Goal: Information Seeking & Learning: Learn about a topic

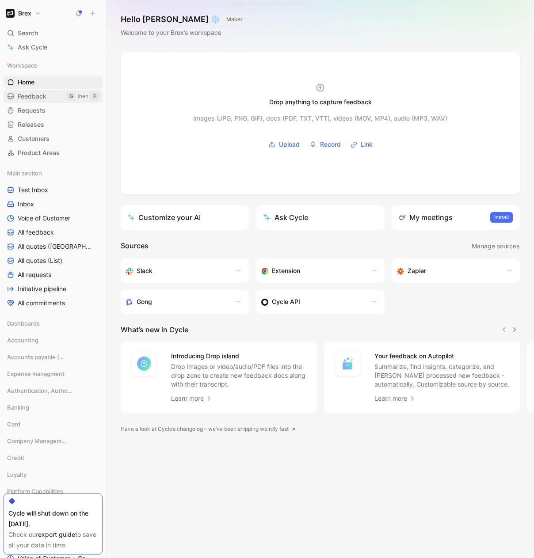
click at [38, 96] on span "Feedback" at bounding box center [32, 96] width 29 height 9
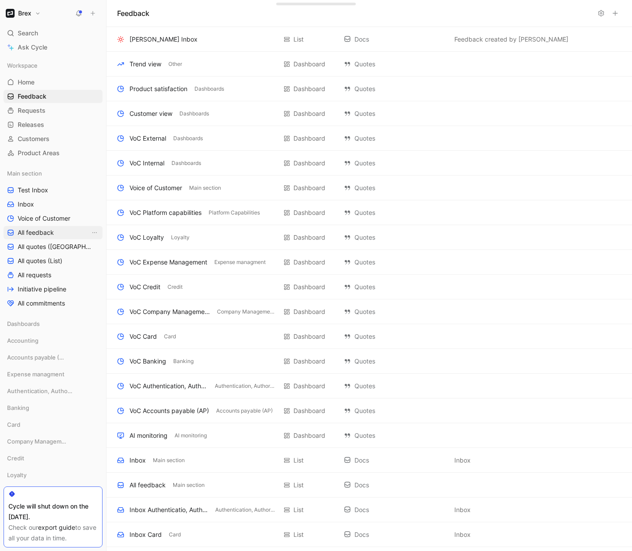
click at [33, 231] on span "All feedback" at bounding box center [36, 232] width 36 height 9
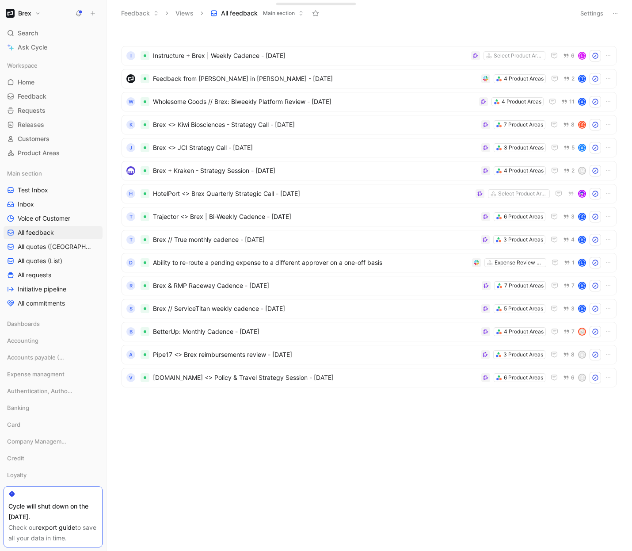
click at [534, 12] on button "Settings" at bounding box center [591, 13] width 31 height 12
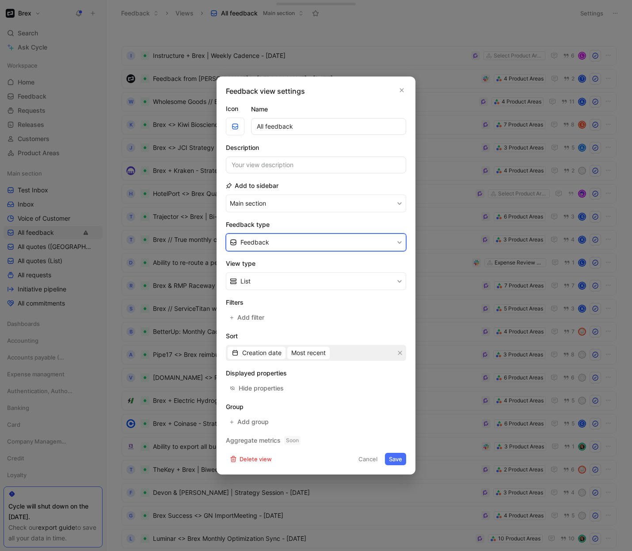
click at [298, 242] on button "Feedback" at bounding box center [316, 242] width 180 height 18
click at [256, 310] on div "Filters Add filter" at bounding box center [316, 310] width 180 height 27
click at [256, 313] on span "Add filter" at bounding box center [251, 317] width 28 height 11
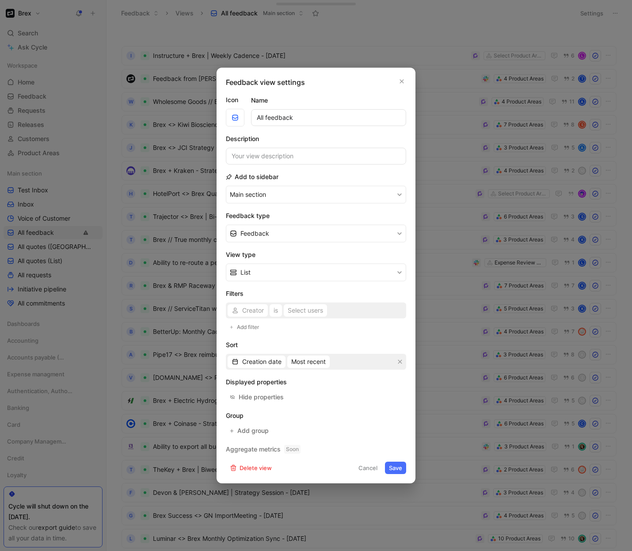
click at [257, 310] on div "Creator is Select users" at bounding box center [316, 310] width 180 height 16
click at [253, 310] on span "Creator" at bounding box center [253, 310] width 22 height 11
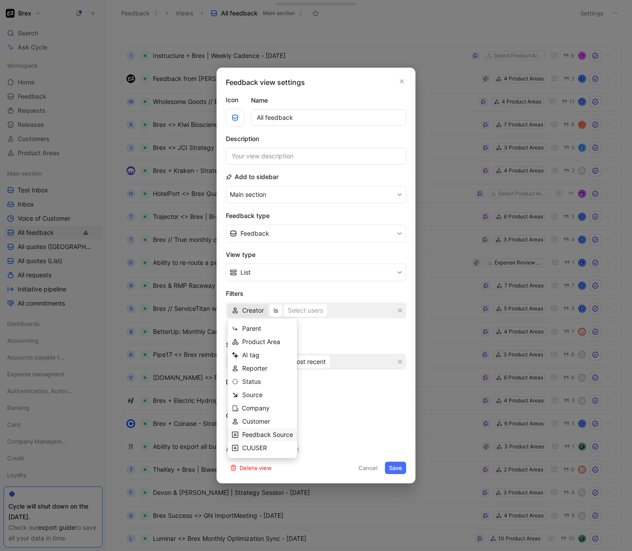
click at [251, 436] on span "Feedback Source" at bounding box center [267, 435] width 51 height 8
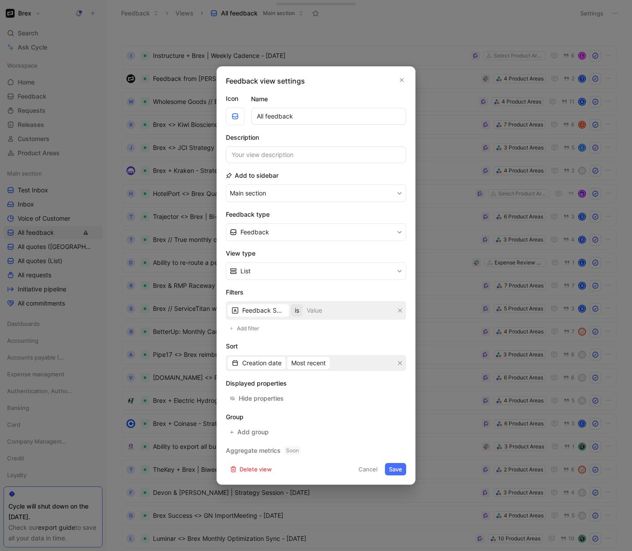
click at [299, 310] on span "is" at bounding box center [297, 310] width 4 height 11
click at [313, 379] on span "contains" at bounding box center [315, 382] width 24 height 8
click at [348, 312] on input at bounding box center [354, 310] width 80 height 15
type input "opportunities"
click at [226, 184] on button "Main section" at bounding box center [316, 193] width 180 height 18
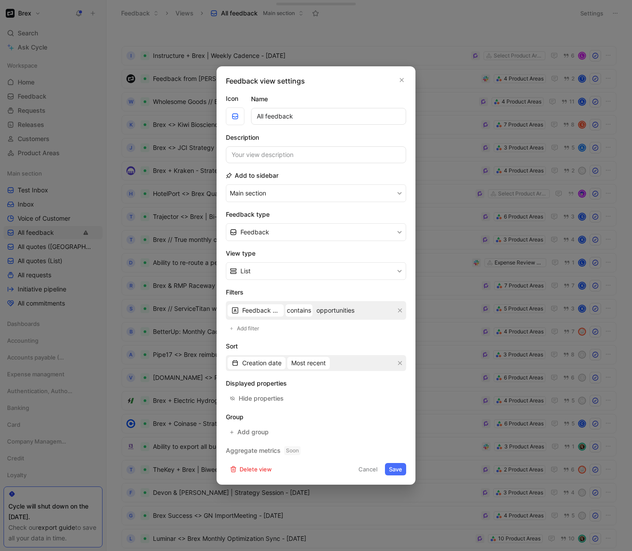
click at [393, 468] on button "Save" at bounding box center [395, 469] width 21 height 12
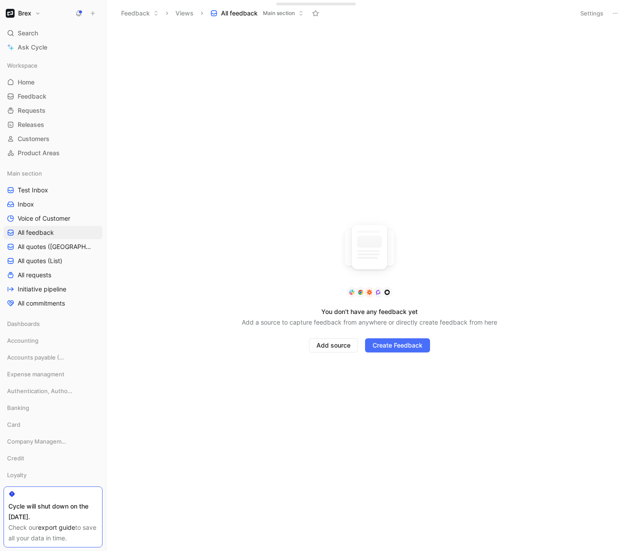
click at [534, 13] on button "Settings" at bounding box center [591, 13] width 31 height 12
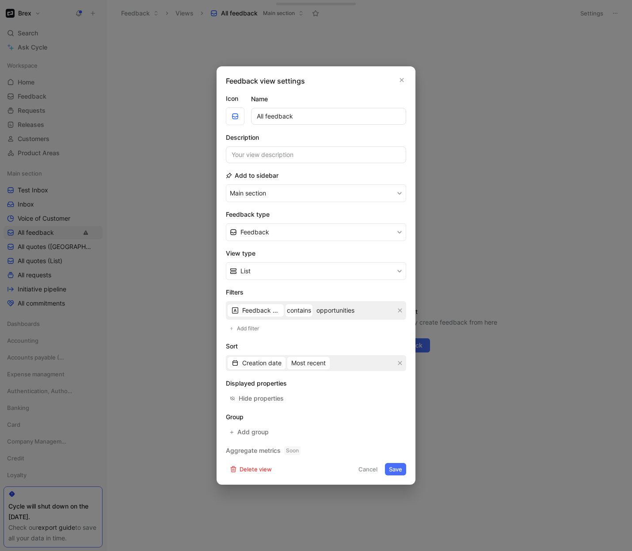
click at [328, 311] on input "opportunities" at bounding box center [354, 310] width 80 height 15
type input "salesforce opportunities"
click at [401, 467] on button "Save" at bounding box center [395, 469] width 21 height 12
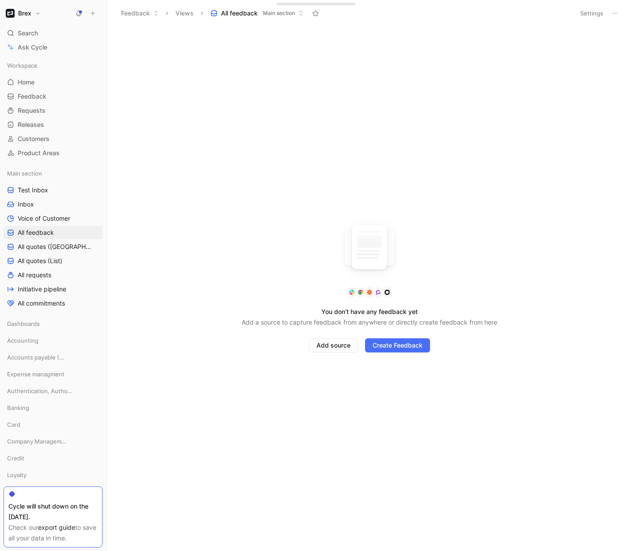
click at [534, 9] on button "Settings" at bounding box center [591, 13] width 31 height 12
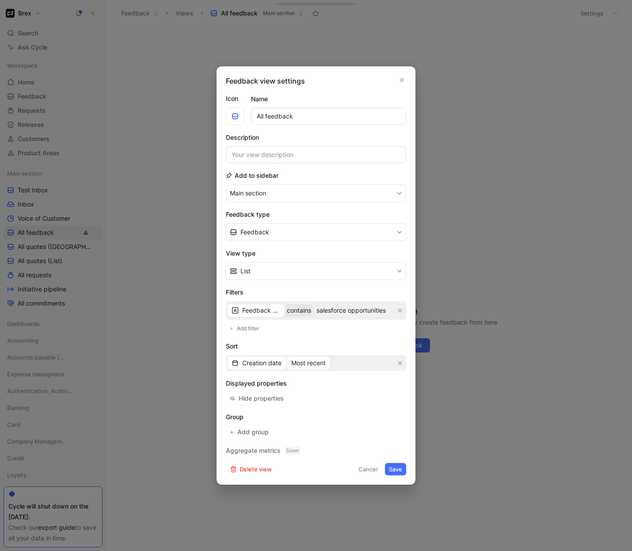
click at [307, 311] on span "contains" at bounding box center [299, 310] width 19 height 11
click at [308, 351] on div "is" at bounding box center [324, 355] width 52 height 11
click at [319, 311] on input at bounding box center [349, 310] width 89 height 15
type input "Salesforce opportunities"
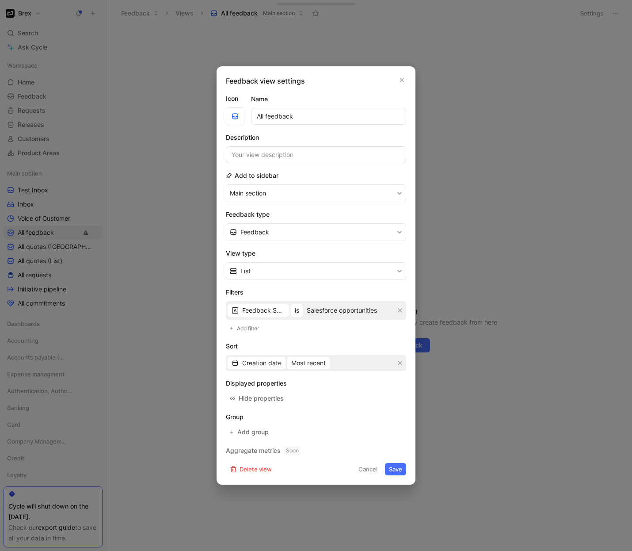
scroll to position [0, 0]
click at [336, 327] on div "Filters Feedback Source is Salesforce opportunities Add filter" at bounding box center [316, 310] width 180 height 47
click at [394, 471] on button "Save" at bounding box center [395, 469] width 21 height 12
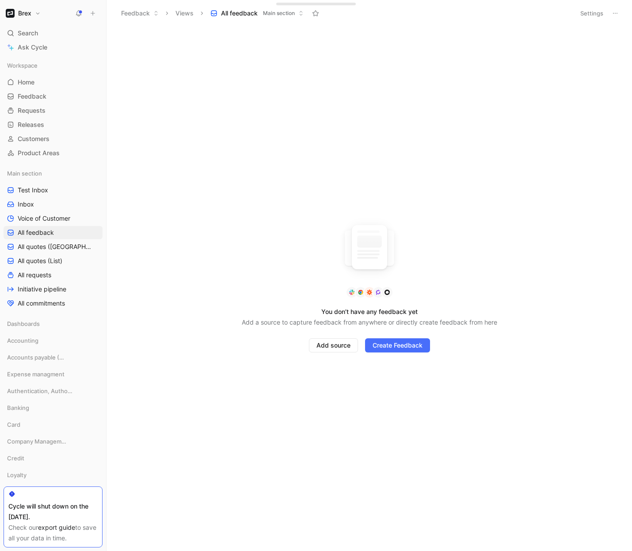
click at [534, 15] on button "Settings" at bounding box center [591, 13] width 31 height 12
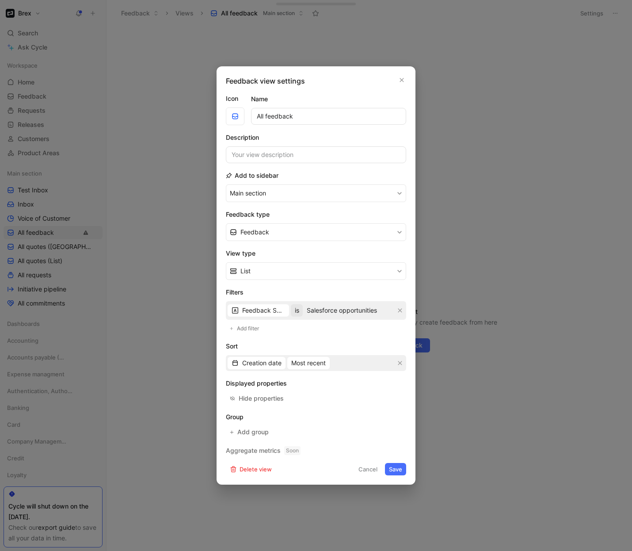
click at [299, 313] on span "is" at bounding box center [297, 310] width 4 height 11
click at [324, 382] on span "contains" at bounding box center [315, 382] width 24 height 8
click at [398, 470] on button "Save" at bounding box center [395, 469] width 21 height 12
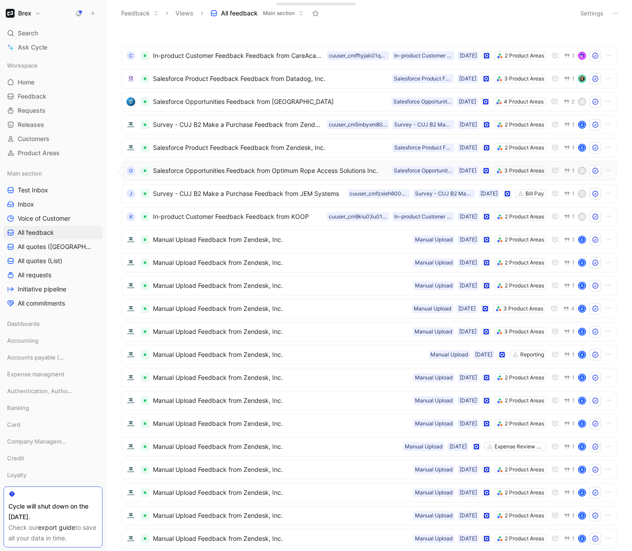
click at [314, 173] on span "Salesforce Opportunities Feedback from Optimum Rope Access Solutions Inc." at bounding box center [271, 170] width 236 height 11
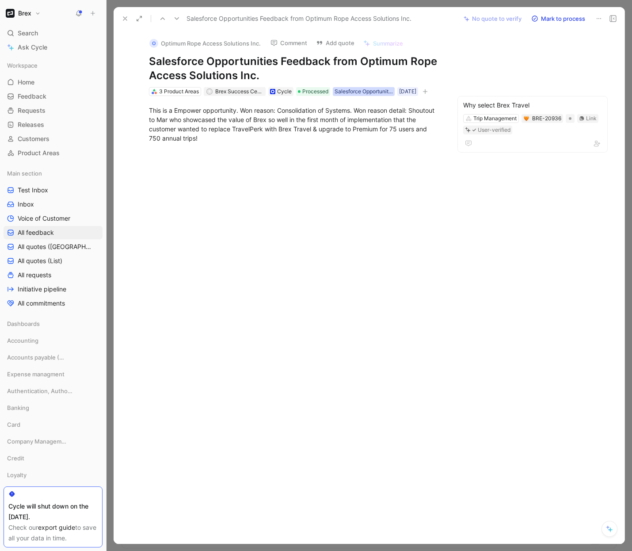
click at [375, 91] on div "Salesforce Opportunities" at bounding box center [364, 91] width 58 height 9
click at [351, 131] on input "Salesforce Opportunities" at bounding box center [378, 127] width 120 height 17
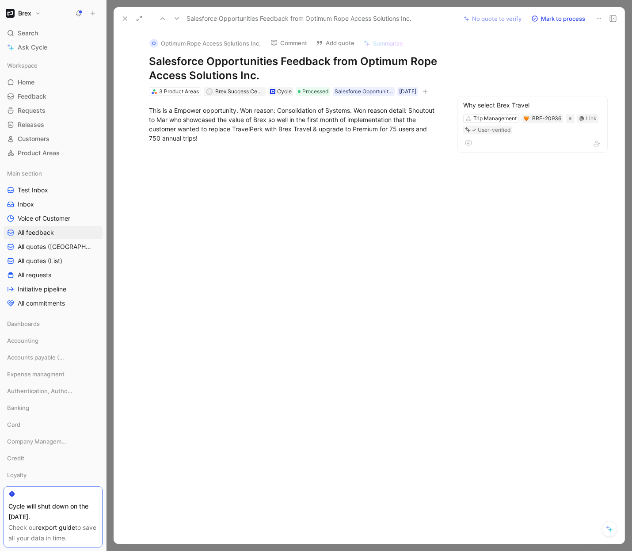
scroll to position [0, 0]
click at [123, 18] on icon at bounding box center [125, 18] width 7 height 7
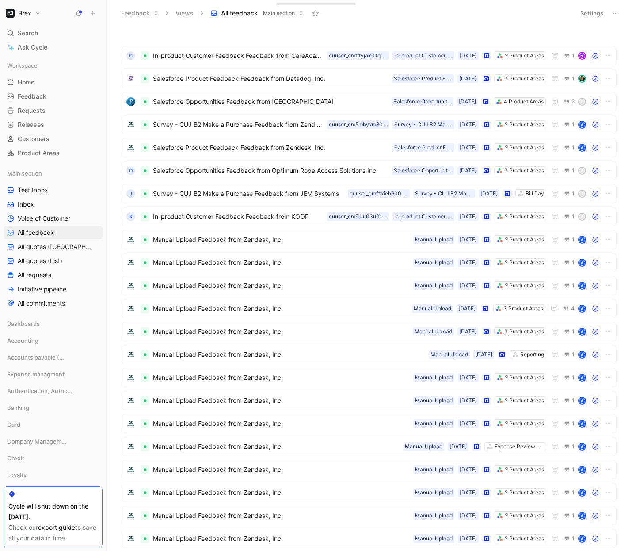
click at [534, 11] on button "Settings" at bounding box center [591, 13] width 31 height 12
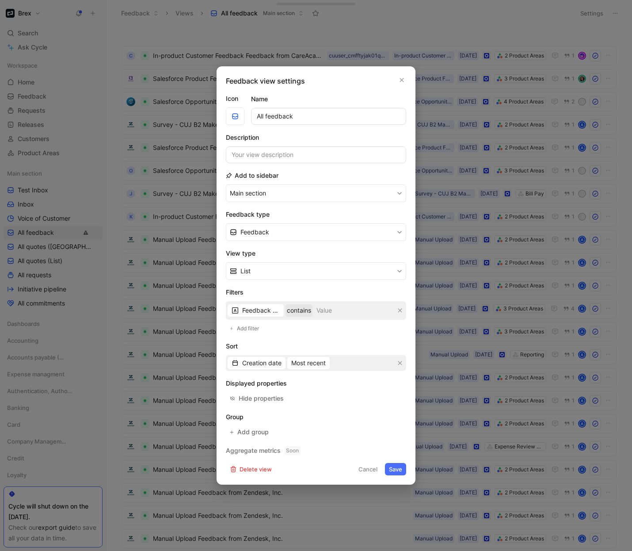
click at [309, 313] on span "contains" at bounding box center [299, 310] width 19 height 11
click at [306, 356] on div "is" at bounding box center [324, 355] width 52 height 11
click at [335, 310] on input at bounding box center [350, 310] width 88 height 15
click at [331, 312] on input at bounding box center [349, 310] width 89 height 15
paste input "Salesforce Opportunities"
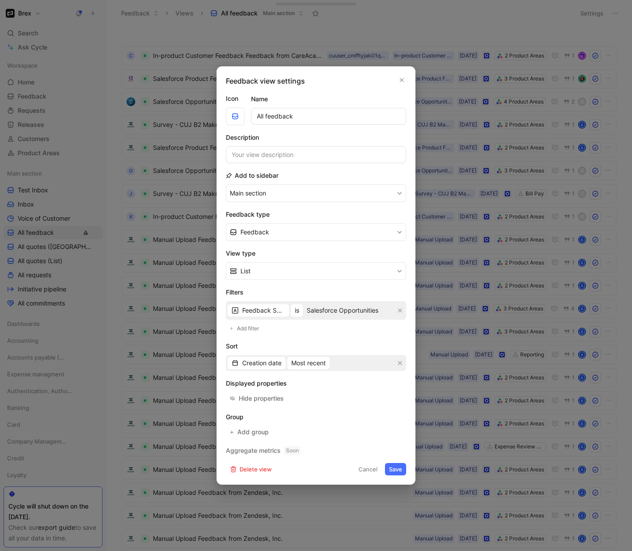
scroll to position [0, 3]
type input "Salesforce Opportunities"
click at [334, 336] on form "Icon Name All feedback Description Add to sidebar Main section Feedback type Fe…" at bounding box center [316, 284] width 180 height 382
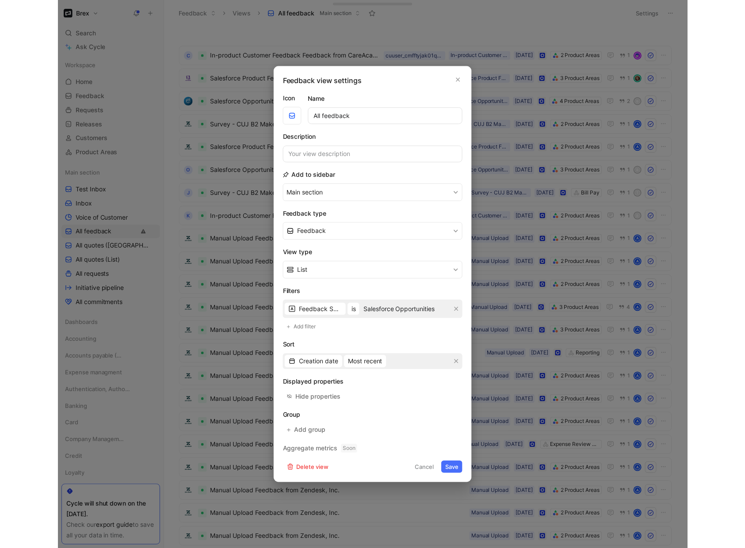
scroll to position [0, 0]
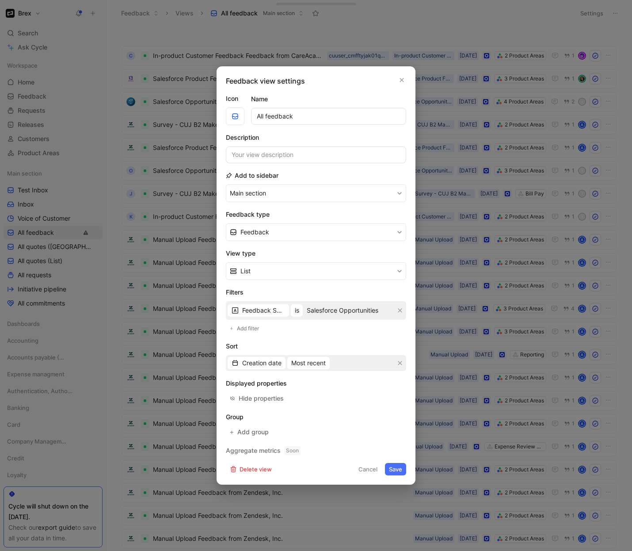
click at [397, 472] on button "Save" at bounding box center [395, 469] width 21 height 12
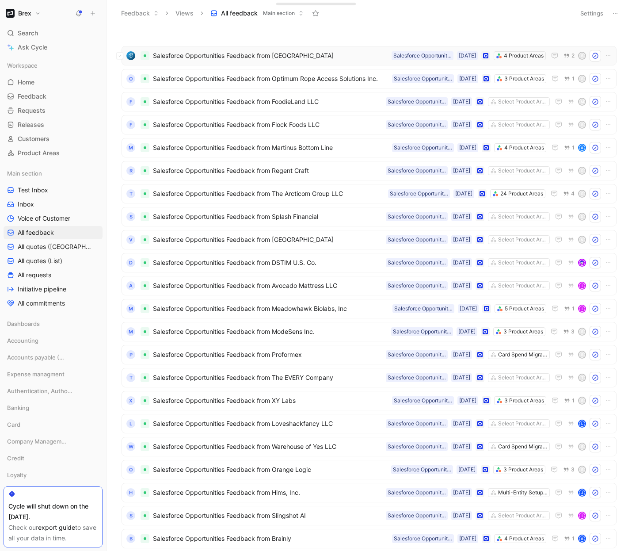
click at [323, 54] on span "Salesforce Opportunities Feedback from [GEOGRAPHIC_DATA]" at bounding box center [270, 55] width 235 height 11
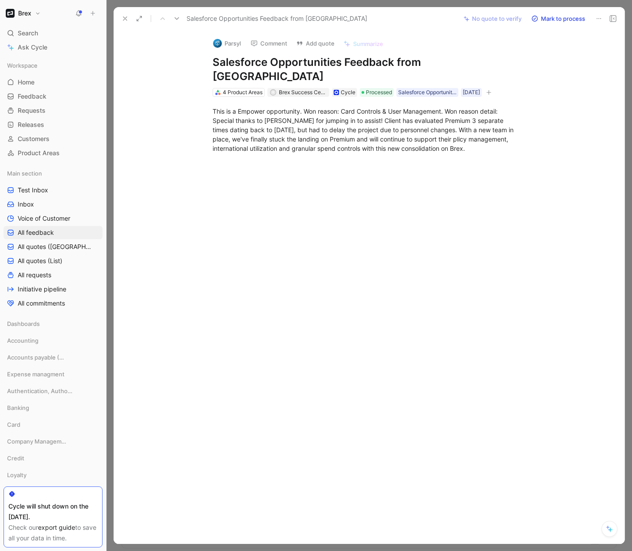
click at [381, 342] on div "Parsyl Comment Add quote Summarize Salesforce Opportunities Feedback from Parsy…" at bounding box center [369, 287] width 511 height 513
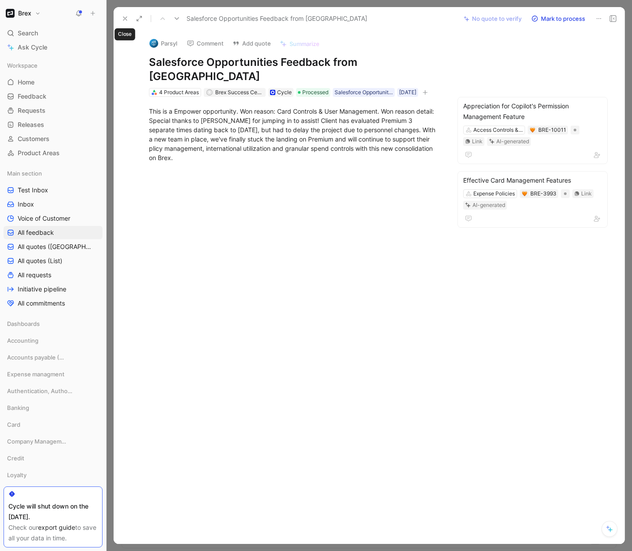
click at [126, 14] on button at bounding box center [125, 18] width 12 height 12
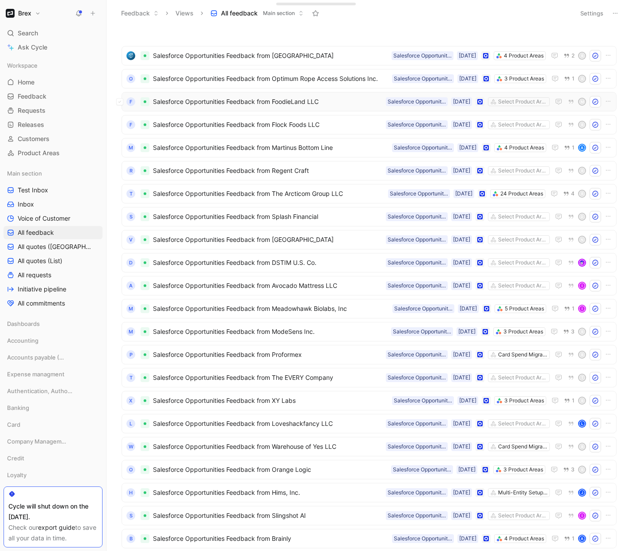
click at [276, 105] on span "Salesforce Opportunities Feedback from FoodieLand LLC" at bounding box center [267, 101] width 229 height 11
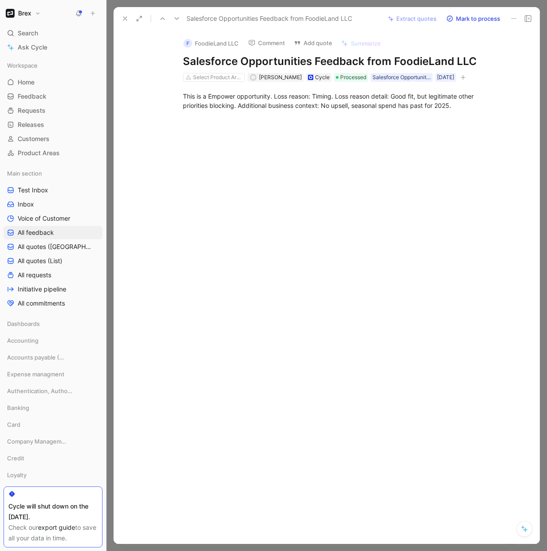
drag, startPoint x: 125, startPoint y: 18, endPoint x: 398, endPoint y: 36, distance: 273.8
click at [398, 36] on div "Salesforce Opportunities Feedback from FoodieLand LLC Extract quotes Mark to pr…" at bounding box center [327, 275] width 426 height 537
click at [512, 21] on icon at bounding box center [514, 18] width 7 height 7
click at [125, 19] on icon at bounding box center [125, 18] width 7 height 7
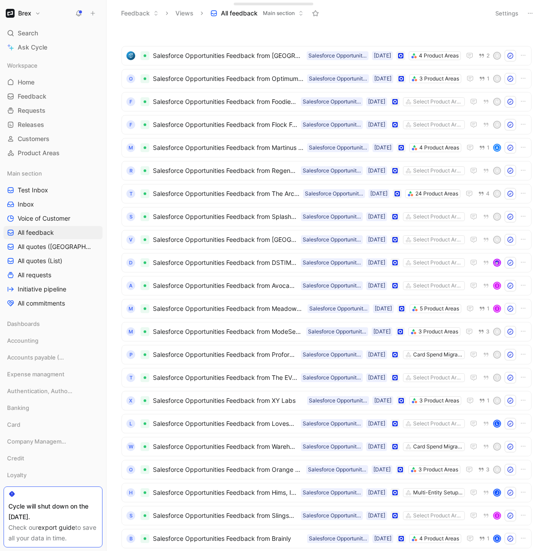
click at [511, 15] on button "Settings" at bounding box center [507, 13] width 31 height 12
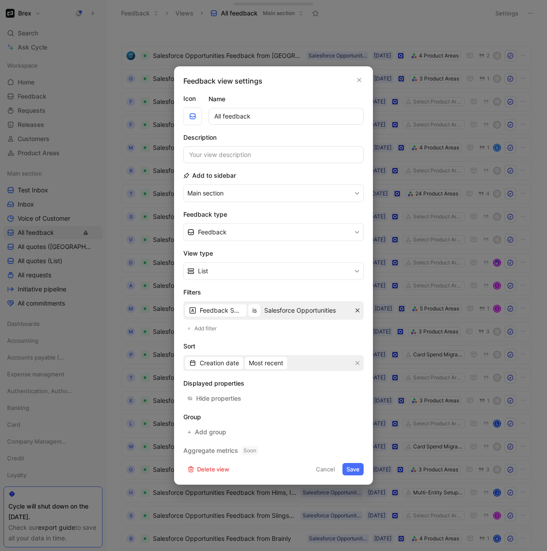
click at [354, 309] on button "button" at bounding box center [357, 310] width 9 height 9
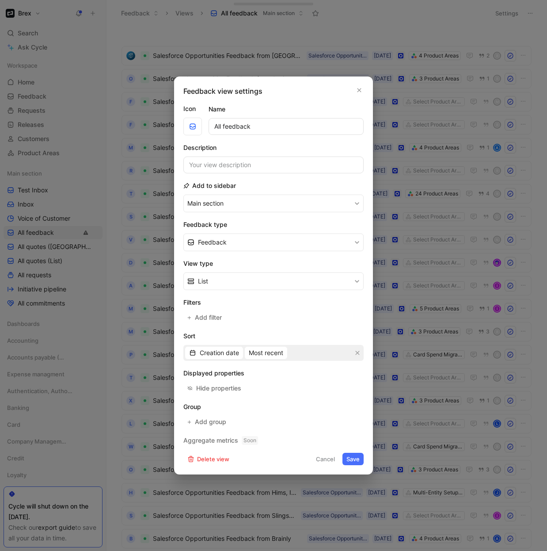
click at [348, 457] on button "Save" at bounding box center [353, 459] width 21 height 12
